Goal: Information Seeking & Learning: Learn about a topic

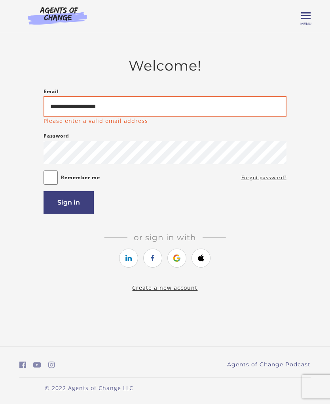
click at [116, 110] on input "**********" at bounding box center [165, 106] width 243 height 20
type input "**********"
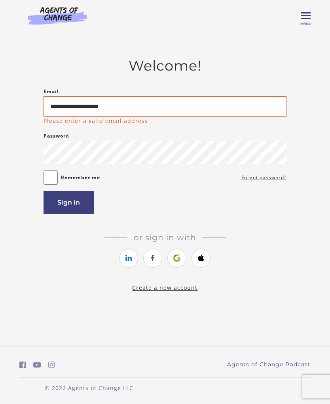
click at [69, 204] on button "Sign in" at bounding box center [69, 202] width 50 height 23
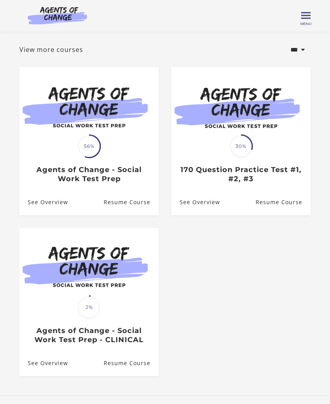
scroll to position [29, 0]
click at [281, 145] on img at bounding box center [241, 106] width 139 height 78
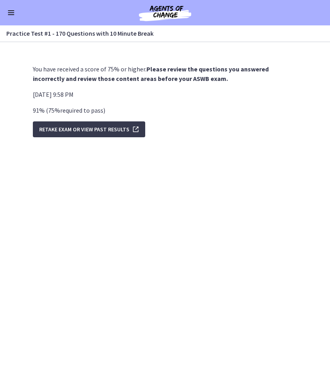
click at [81, 129] on span "Retake Exam OR View Past Results" at bounding box center [84, 129] width 90 height 10
click at [14, 16] on button "Enable menu" at bounding box center [11, 13] width 10 height 10
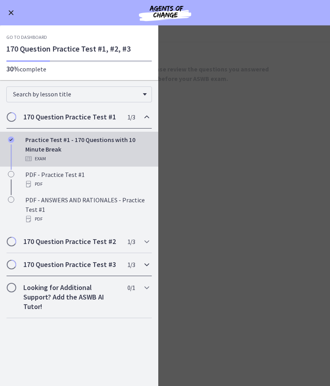
click at [5, 262] on div "170 Question Practice Test #3 1 / 3 Completed" at bounding box center [79, 264] width 159 height 23
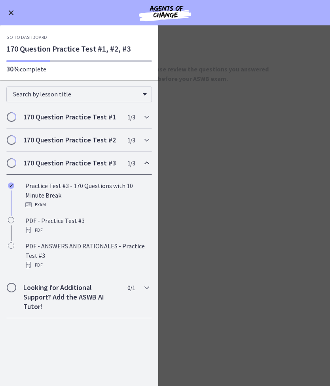
click at [46, 192] on div "Practice Test #3 - 170 Questions with 10 Minute Break Exam" at bounding box center [87, 195] width 124 height 29
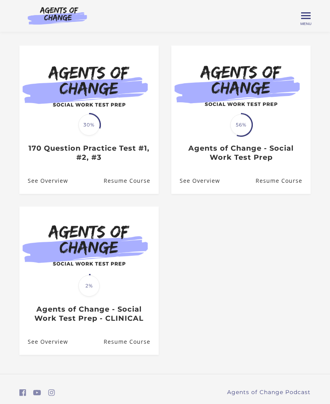
click at [89, 141] on div "Translation missing: en.liquid.partials.dashboard_course_card.progress_descript…" at bounding box center [88, 143] width 139 height 37
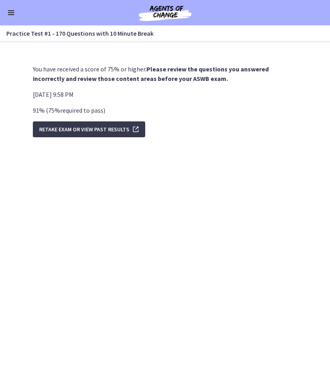
click at [11, 16] on button "Enable menu" at bounding box center [11, 13] width 10 height 10
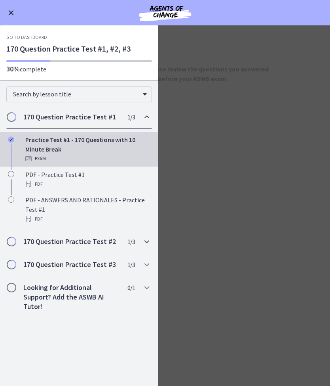
click at [58, 241] on h2 "170 Question Practice Test #2" at bounding box center [71, 242] width 97 height 10
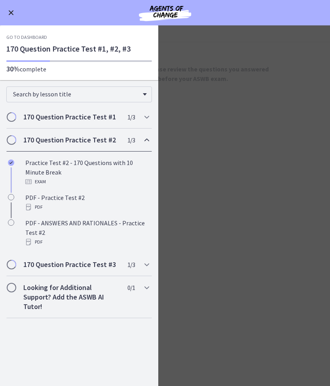
click at [41, 172] on div "Practice Test #2 - 170 Questions with 10 Minute Break Exam" at bounding box center [87, 172] width 124 height 29
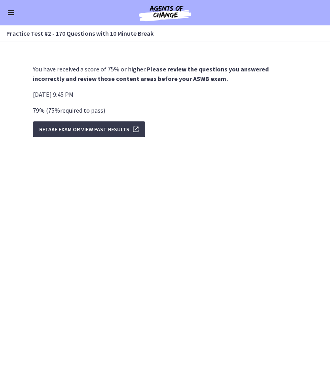
click at [12, 17] on button "Enable menu" at bounding box center [11, 13] width 10 height 10
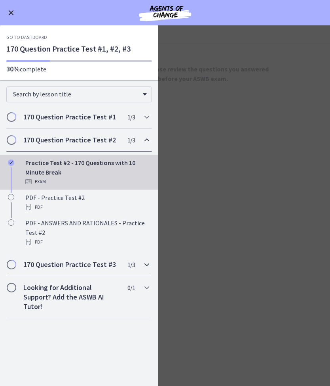
click at [66, 271] on div "170 Question Practice Test #3 1 / 3 Completed" at bounding box center [79, 264] width 146 height 23
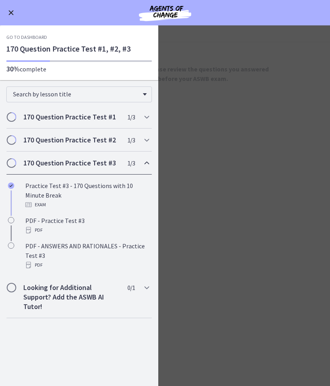
click at [64, 191] on div "Practice Test #3 - 170 Questions with 10 Minute Break Exam" at bounding box center [87, 195] width 124 height 29
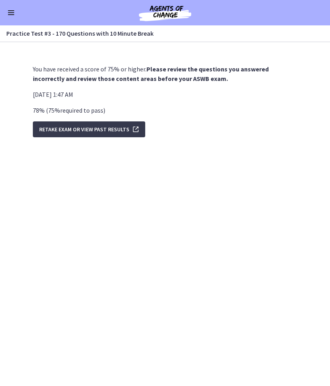
click at [90, 131] on span "Retake Exam OR View Past Results" at bounding box center [84, 129] width 90 height 10
